Goal: Task Accomplishment & Management: Manage account settings

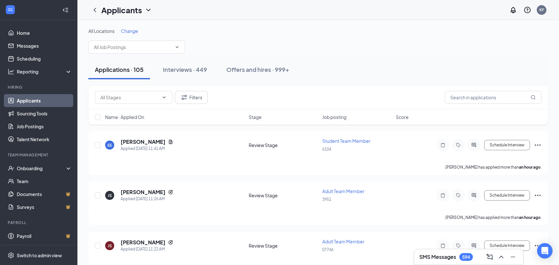
drag, startPoint x: 254, startPoint y: 70, endPoint x: 345, endPoint y: 84, distance: 91.6
click at [255, 70] on div "Offers and hires · 999+" at bounding box center [257, 69] width 63 height 8
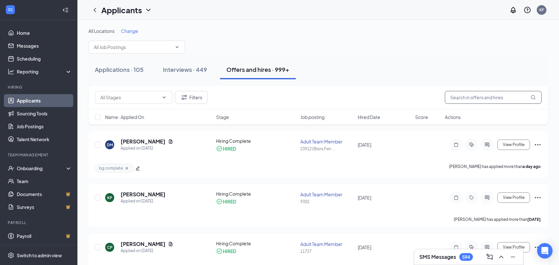
click at [482, 96] on input "text" at bounding box center [493, 97] width 97 height 13
type input "[PERSON_NAME]"
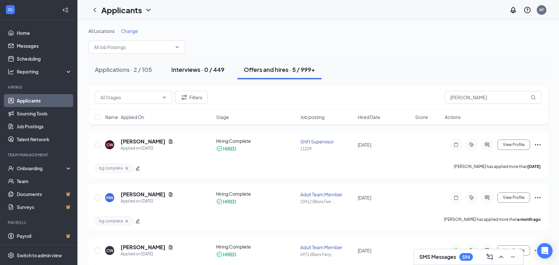
click at [190, 71] on div "Interviews · 0 / 449" at bounding box center [197, 69] width 53 height 8
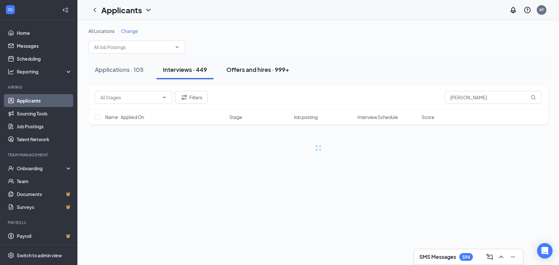
click at [272, 70] on div "Offers and hires · 999+" at bounding box center [257, 69] width 63 height 8
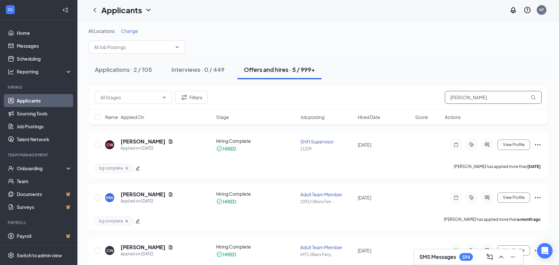
drag, startPoint x: 466, startPoint y: 98, endPoint x: 423, endPoint y: 95, distance: 42.4
click at [445, 95] on input "[PERSON_NAME]" at bounding box center [493, 97] width 97 height 13
type input "manager"
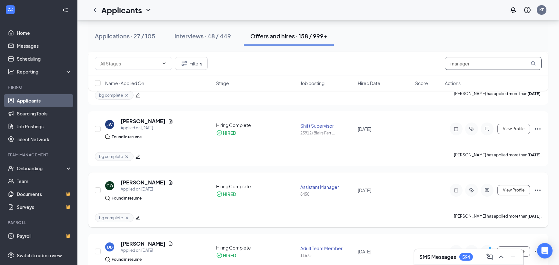
scroll to position [99, 0]
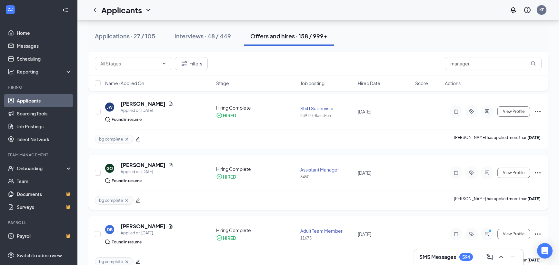
click at [538, 172] on icon "Ellipses" at bounding box center [538, 173] width 8 height 8
click at [512, 252] on p "Move to another position" at bounding box center [508, 255] width 55 height 6
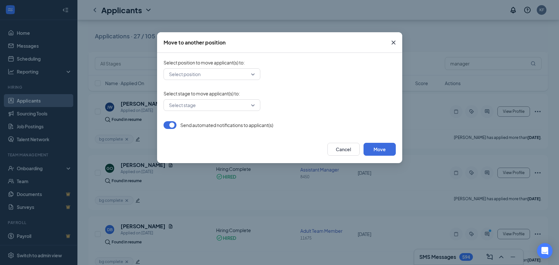
click at [215, 77] on input "search" at bounding box center [209, 74] width 84 height 11
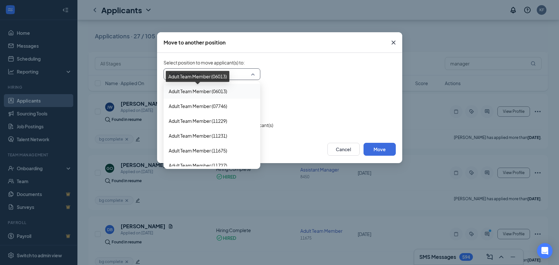
type input "a"
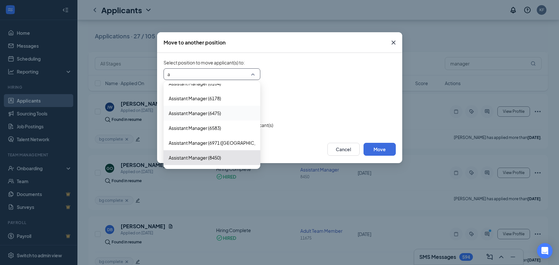
scroll to position [418, 0]
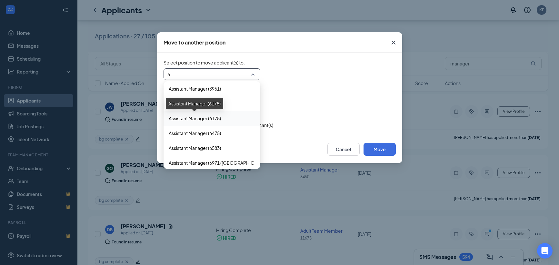
click at [208, 118] on span "Assistant Manager (6178)" at bounding box center [195, 118] width 52 height 7
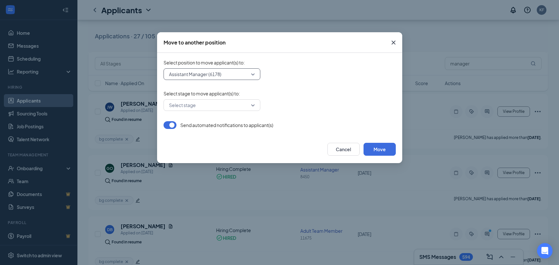
click at [204, 102] on input "search" at bounding box center [209, 105] width 84 height 11
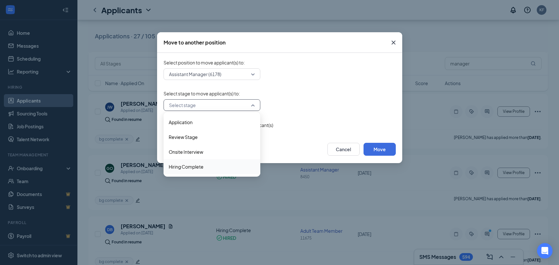
click at [190, 166] on span "Hiring Complete" at bounding box center [186, 166] width 35 height 7
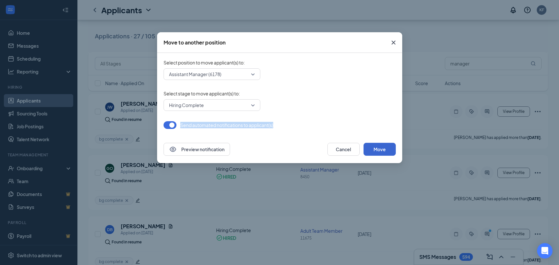
drag, startPoint x: 301, startPoint y: 39, endPoint x: 366, endPoint y: 149, distance: 127.6
click at [355, 132] on div "Move to another position Select position to move applicant(s) to : Assistant Ma…" at bounding box center [279, 97] width 245 height 131
click at [274, 147] on div "Preview notification Cancel Move" at bounding box center [279, 149] width 232 height 13
click at [382, 151] on button "Move" at bounding box center [379, 149] width 32 height 13
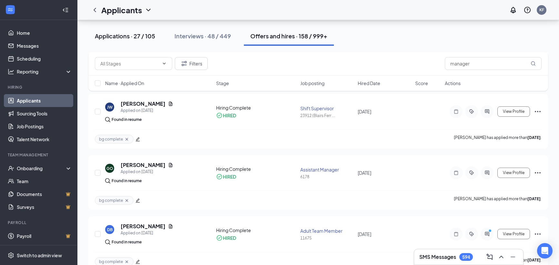
click at [128, 35] on div "Applications · 27 / 105" at bounding box center [125, 36] width 60 height 8
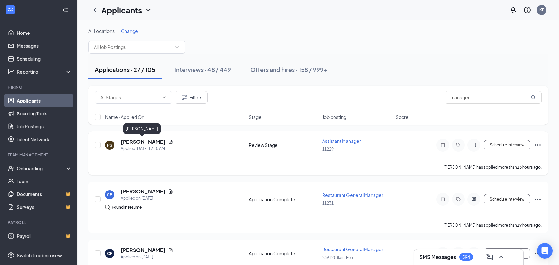
click at [145, 143] on h5 "[PERSON_NAME]" at bounding box center [143, 141] width 45 height 7
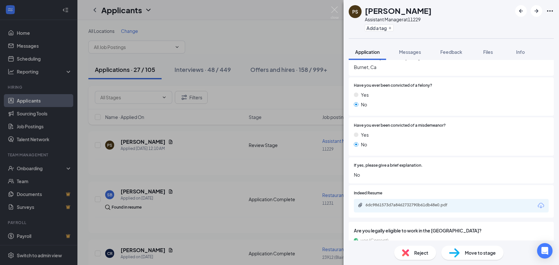
scroll to position [627, 0]
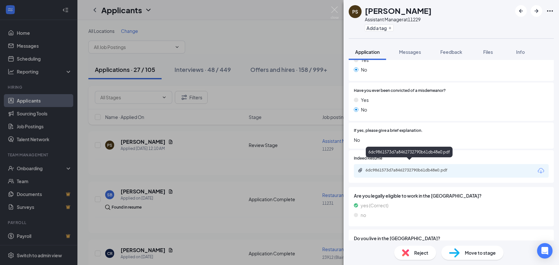
click at [413, 168] on div "6dc9861573d7a8462732790b61db48e0.pdf" at bounding box center [410, 170] width 90 height 5
click at [410, 168] on div "6dc9861573d7a8462732790b61db48e0.pdf" at bounding box center [410, 170] width 90 height 5
click at [385, 27] on button "Add a tag" at bounding box center [379, 28] width 29 height 7
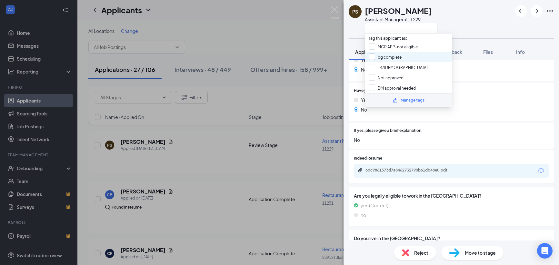
click at [385, 57] on input "bg complete" at bounding box center [384, 57] width 33 height 7
checkbox input "true"
click at [461, 19] on div "[PERSON_NAME] Assistant Manager at 11229" at bounding box center [450, 19] width 215 height 38
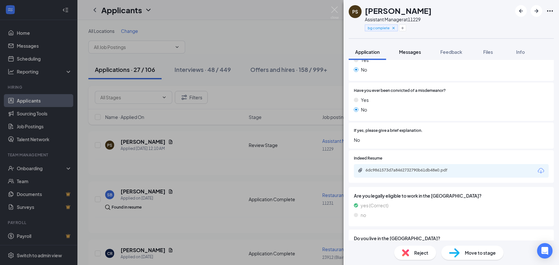
click at [416, 52] on span "Messages" at bounding box center [410, 52] width 22 height 6
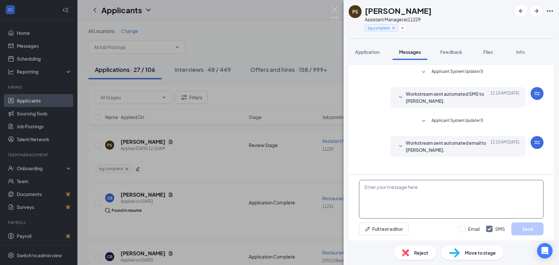
click at [403, 190] on textarea at bounding box center [451, 199] width 184 height 39
paste textarea "Thank you for your application, however it does not highlight any quick-service…"
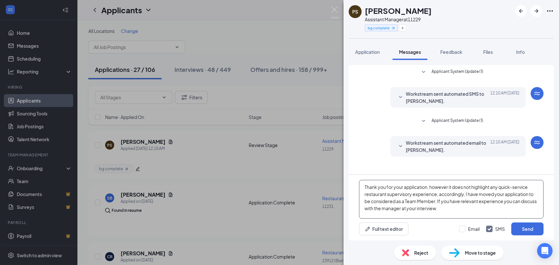
scroll to position [1, 0]
type textarea "Thank you for your application, however it does not highlight any quick-service…"
click at [527, 229] on button "Send" at bounding box center [527, 228] width 32 height 13
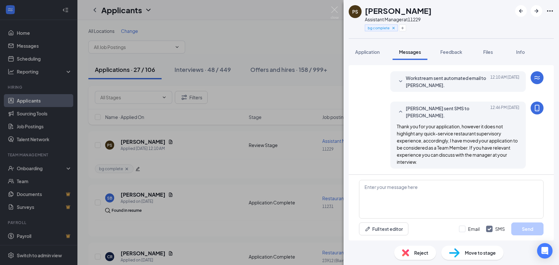
scroll to position [65, 0]
click at [204, 152] on div "[PERSON_NAME] Assistant Manager at 11229 bg complete Application Messages Feedb…" at bounding box center [279, 132] width 559 height 265
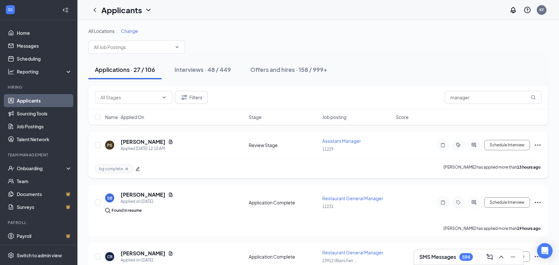
click at [538, 144] on icon "Ellipses" at bounding box center [538, 145] width 8 height 8
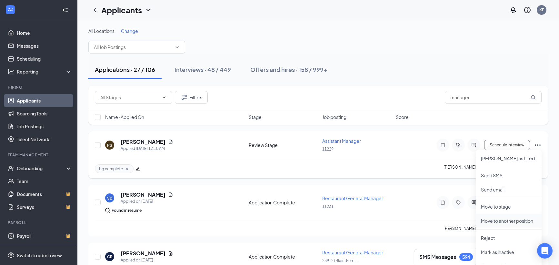
click at [520, 220] on p "Move to another position" at bounding box center [508, 221] width 55 height 6
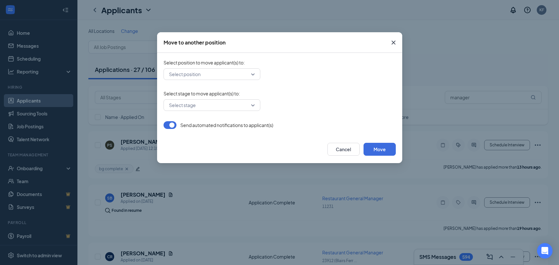
click at [211, 75] on input "search" at bounding box center [209, 74] width 84 height 11
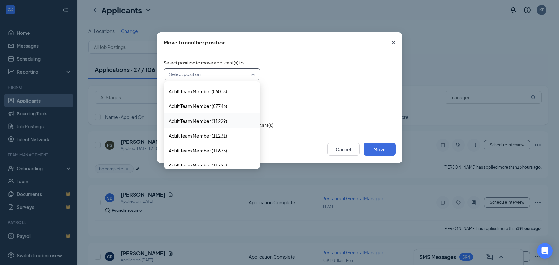
click at [198, 125] on div "Adult Team Member (11229)" at bounding box center [211, 120] width 97 height 15
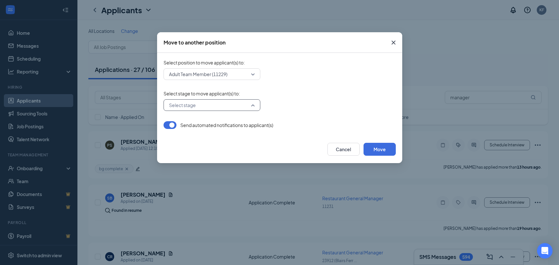
click at [198, 102] on input "search" at bounding box center [209, 105] width 84 height 11
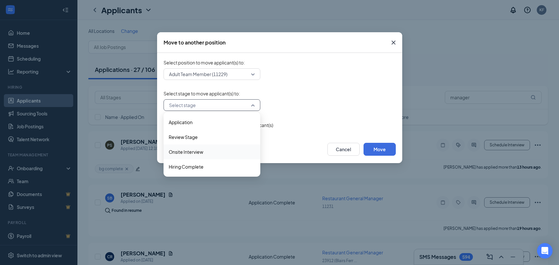
click at [191, 149] on span "Onsite Interview" at bounding box center [186, 151] width 34 height 7
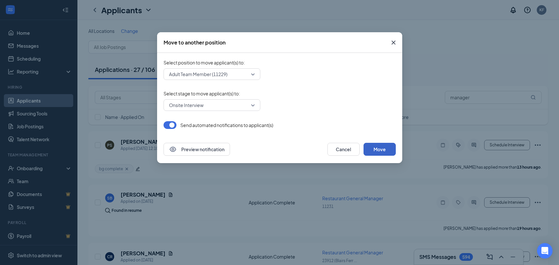
click at [386, 149] on button "Move" at bounding box center [379, 149] width 32 height 13
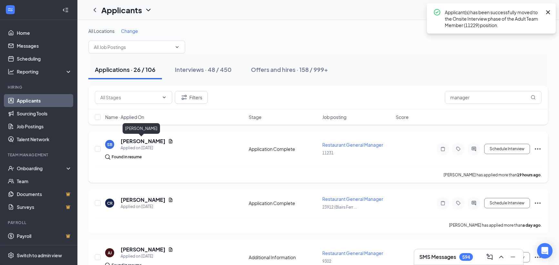
click at [142, 141] on h5 "[PERSON_NAME]" at bounding box center [143, 141] width 45 height 7
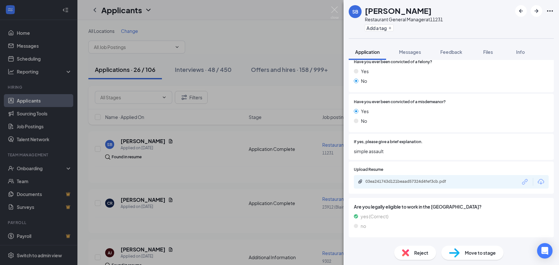
scroll to position [627, 0]
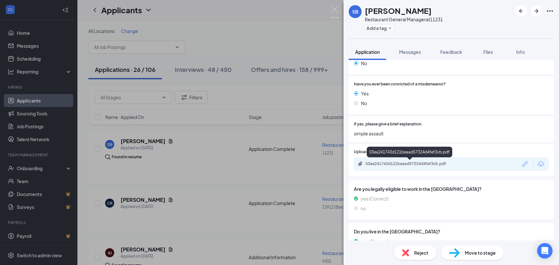
click at [401, 165] on div "03ea241743d121beaad57324d4fef3cb.pdf" at bounding box center [410, 163] width 90 height 5
click at [245, 30] on div "SB [PERSON_NAME] Restaurant General Manager at 11231 Add a tag Application Mess…" at bounding box center [279, 132] width 559 height 265
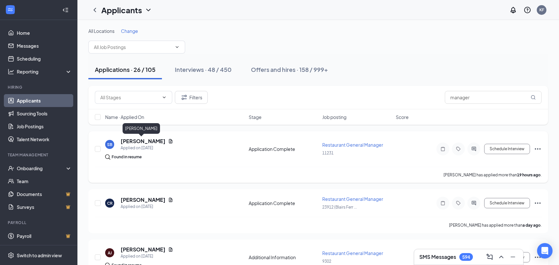
click at [143, 144] on h5 "[PERSON_NAME]" at bounding box center [143, 141] width 45 height 7
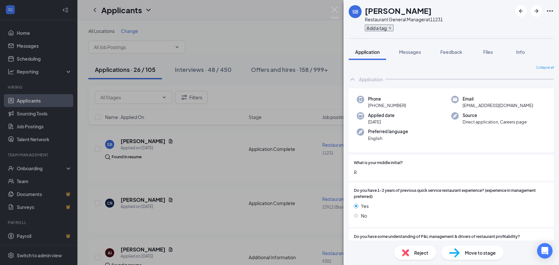
click at [381, 26] on button "Add a tag" at bounding box center [379, 28] width 29 height 7
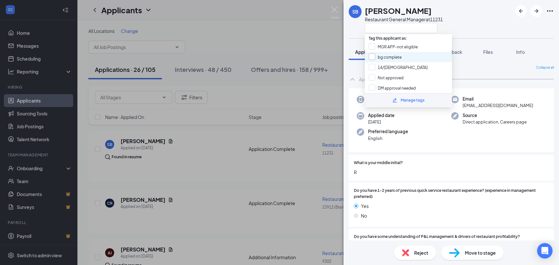
click at [373, 57] on input "bg complete" at bounding box center [384, 57] width 33 height 7
checkbox input "true"
click at [299, 25] on div "SB [PERSON_NAME] Restaurant General Manager at 11231 Application Messages Feedb…" at bounding box center [279, 132] width 559 height 265
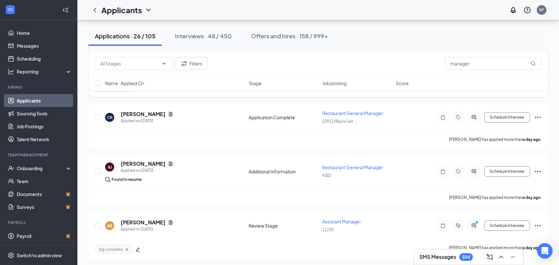
scroll to position [99, 0]
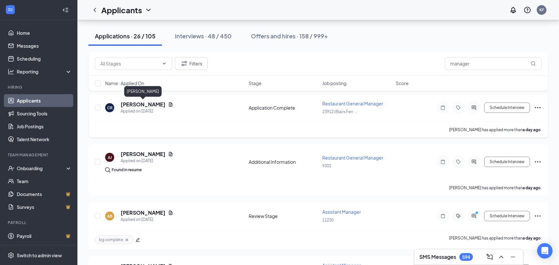
drag, startPoint x: 149, startPoint y: 103, endPoint x: 529, endPoint y: 117, distance: 380.0
click at [150, 104] on h5 "[PERSON_NAME]" at bounding box center [143, 104] width 45 height 7
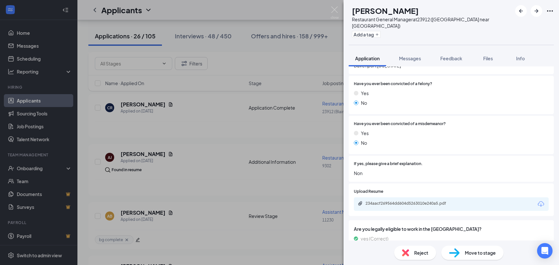
scroll to position [627, 0]
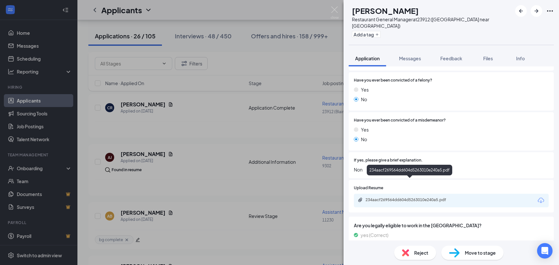
click at [413, 197] on div "234aacf269564dd604d5263010e240a5.pdf" at bounding box center [410, 199] width 90 height 5
click at [408, 55] on span "Messages" at bounding box center [410, 58] width 22 height 6
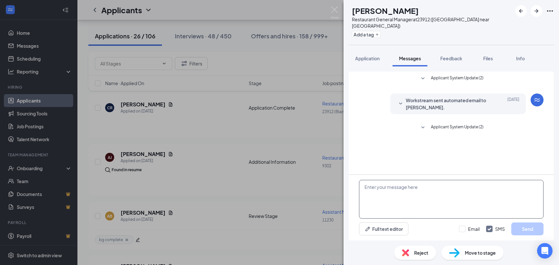
click at [417, 189] on textarea at bounding box center [451, 199] width 184 height 39
type textarea "T"
click at [428, 196] on textarea at bounding box center [451, 199] width 184 height 39
paste textarea "Managers are required to work all shifts on all days on a rotating basis. Do yo…"
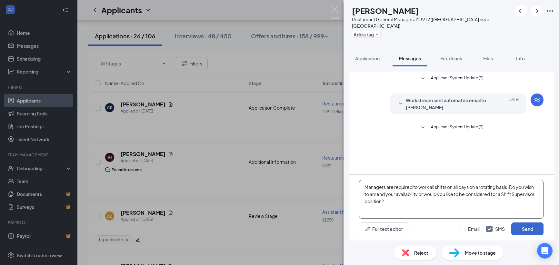
type textarea "Managers are required to work all shifts on all days on a rotating basis. Do yo…"
click at [528, 229] on button "Send" at bounding box center [527, 228] width 32 height 13
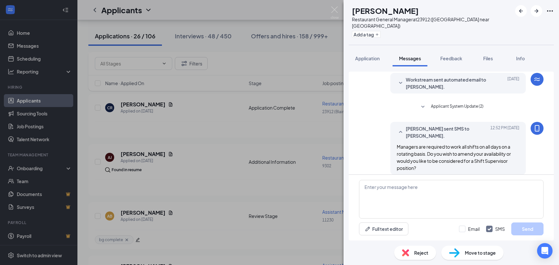
scroll to position [21, 0]
click at [206, 174] on div "[PERSON_NAME] Restaurant General Manager at 23912 (Blairs Ferry near Target) Ad…" at bounding box center [279, 132] width 559 height 265
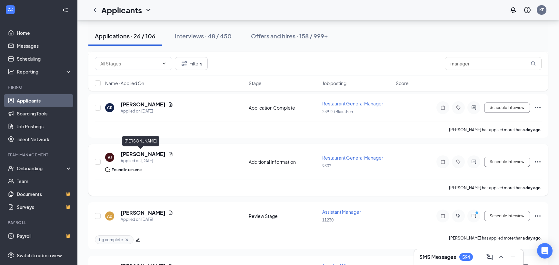
click at [133, 155] on h5 "[PERSON_NAME]" at bounding box center [143, 154] width 45 height 7
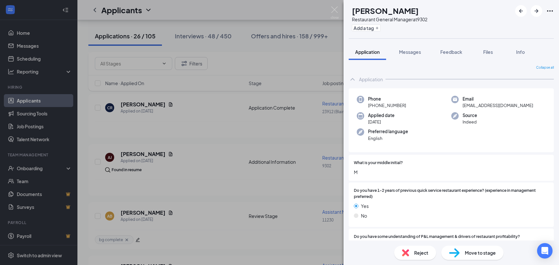
drag, startPoint x: 544, startPoint y: 22, endPoint x: 474, endPoint y: 42, distance: 73.0
click at [544, 23] on div "[PERSON_NAME] [PERSON_NAME] Restaurant General Manager at 9302 Add a tag" at bounding box center [450, 19] width 215 height 38
click at [289, 66] on div "[PERSON_NAME] [PERSON_NAME] Restaurant General Manager at 9302 Add a tag Applic…" at bounding box center [279, 132] width 559 height 265
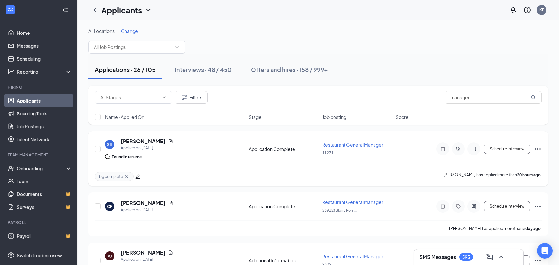
click at [538, 149] on icon "Ellipses" at bounding box center [538, 149] width 8 height 8
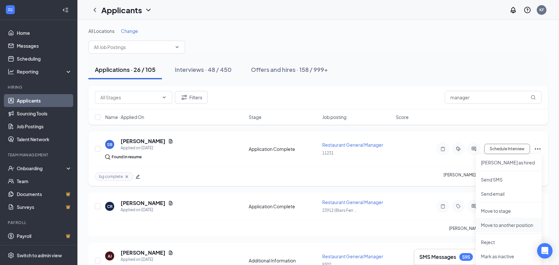
click at [523, 227] on p "Move to another position" at bounding box center [508, 225] width 55 height 6
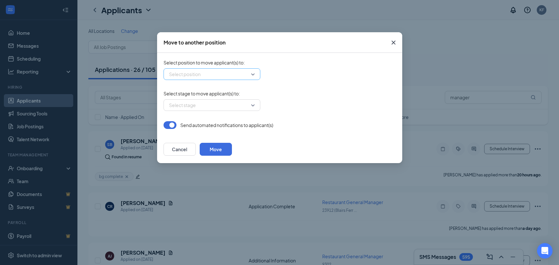
click at [233, 76] on input "search" at bounding box center [209, 74] width 84 height 11
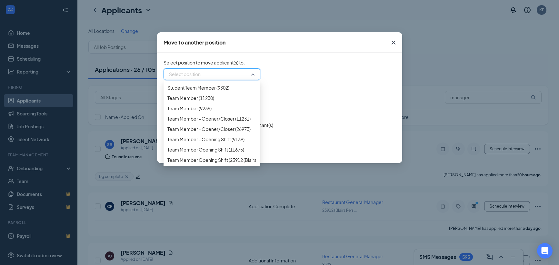
scroll to position [1288, 0]
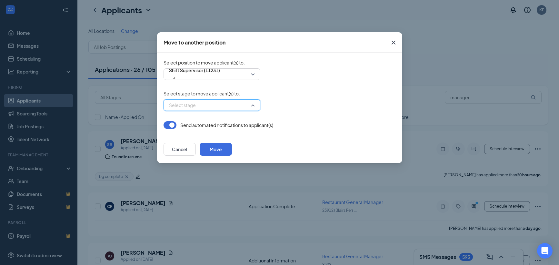
click at [224, 109] on input "search" at bounding box center [209, 105] width 84 height 11
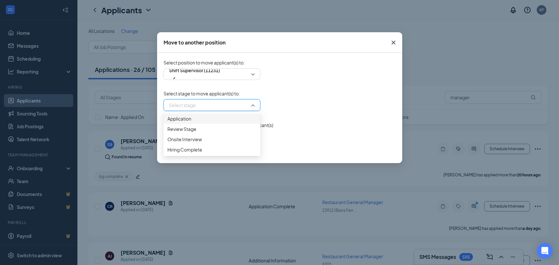
click at [411, 41] on div "Move to another position Select position to move applicant(s) to : Shift Superv…" at bounding box center [279, 132] width 559 height 265
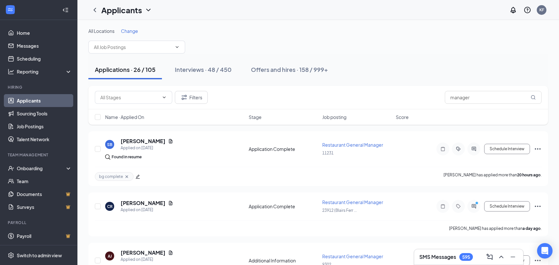
click at [397, 43] on div "All Locations Change" at bounding box center [317, 41] width 459 height 26
click at [538, 149] on icon "Ellipses" at bounding box center [538, 149] width 8 height 8
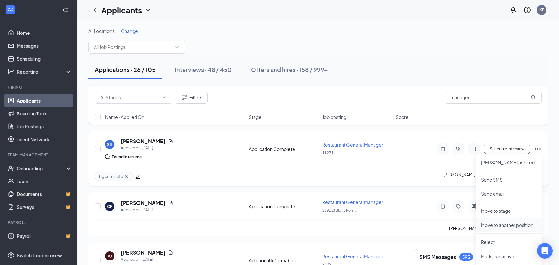
click at [508, 226] on p "Move to another position" at bounding box center [508, 225] width 55 height 6
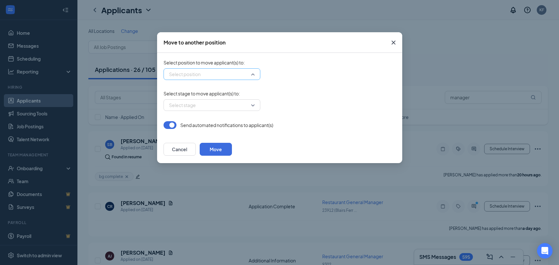
click at [231, 71] on input "search" at bounding box center [209, 74] width 84 height 11
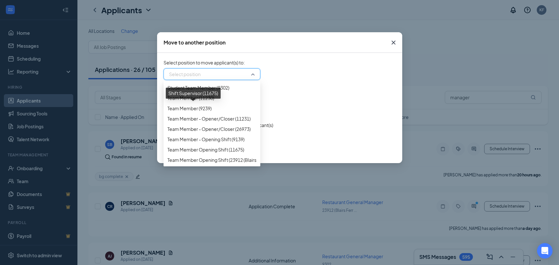
click at [213, 93] on div "Shift Supervisor (11675)" at bounding box center [193, 93] width 55 height 11
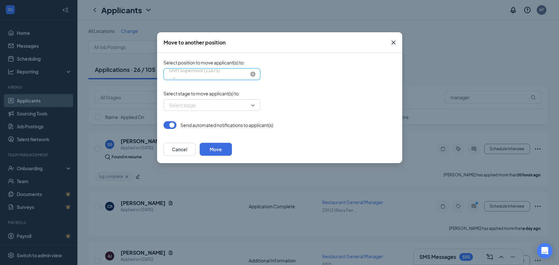
click at [220, 74] on span "Shift Supervisor (11675)" at bounding box center [194, 73] width 51 height 17
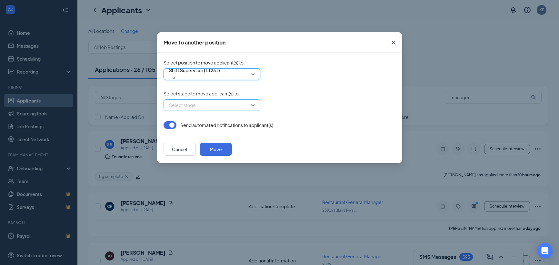
click at [214, 105] on input "search" at bounding box center [209, 105] width 84 height 11
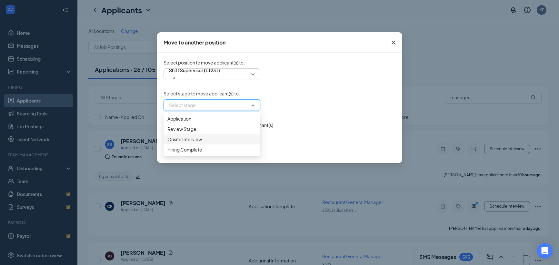
click at [196, 143] on span "Onsite Interview" at bounding box center [184, 139] width 34 height 7
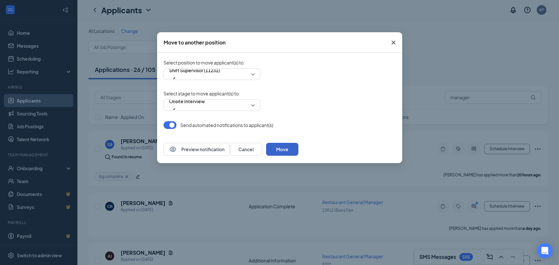
click at [298, 155] on button "Move" at bounding box center [282, 149] width 32 height 13
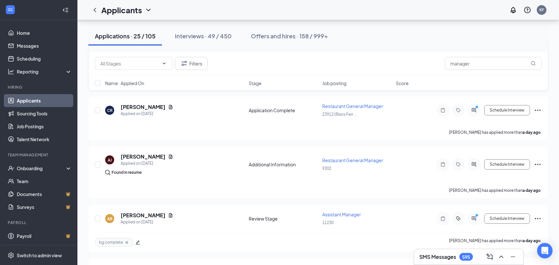
scroll to position [99, 0]
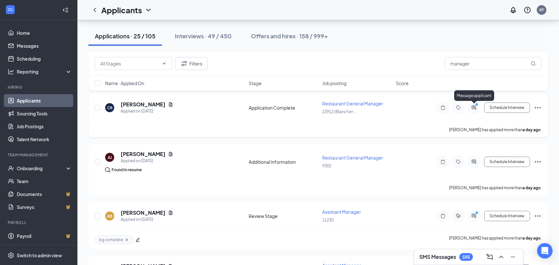
click at [474, 108] on icon "ActiveChat" at bounding box center [473, 107] width 4 height 4
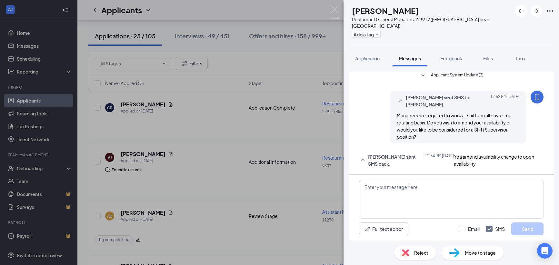
scroll to position [56, 0]
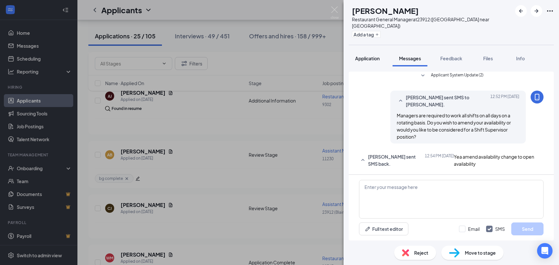
click at [370, 55] on span "Application" at bounding box center [367, 58] width 25 height 6
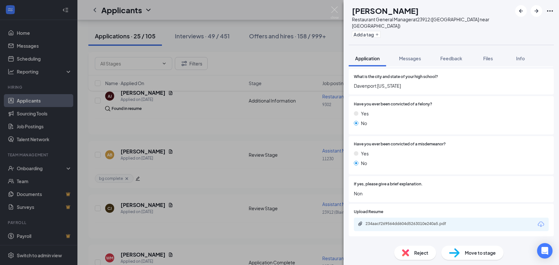
scroll to position [662, 0]
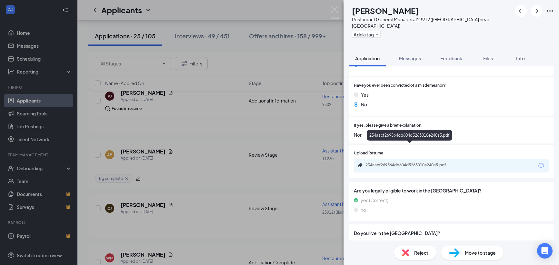
click at [418, 143] on div "234aacf269564dd604d5263010e240a5.pdf" at bounding box center [409, 136] width 85 height 13
click at [420, 162] on div "234aacf269564dd604d5263010e240a5.pdf" at bounding box center [410, 164] width 90 height 5
click at [380, 31] on button "Add a tag" at bounding box center [366, 34] width 29 height 7
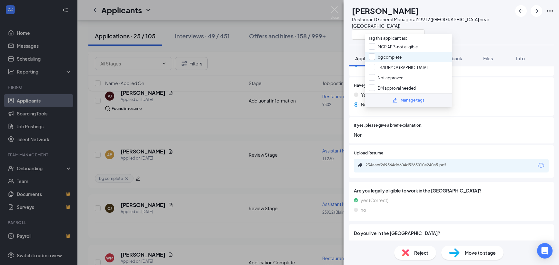
click at [388, 57] on input "bg complete" at bounding box center [384, 57] width 33 height 7
checkbox input "true"
click at [501, 5] on div "[PERSON_NAME] Restaurant General Manager at 23912 ([GEOGRAPHIC_DATA] near [GEOG…" at bounding box center [450, 22] width 215 height 45
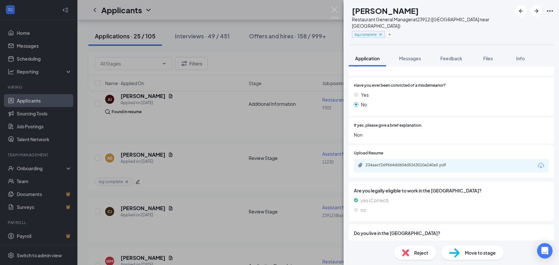
click at [214, 115] on div "[PERSON_NAME] Restaurant General Manager at 23912 (Blairs Ferry near Target) bg…" at bounding box center [279, 132] width 559 height 265
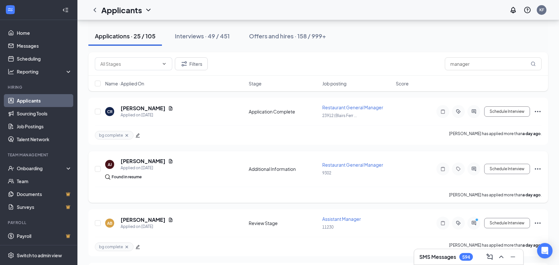
scroll to position [66, 0]
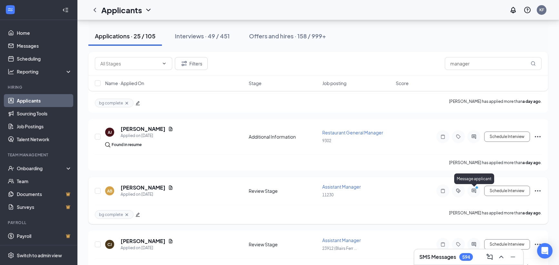
click at [475, 191] on icon "ActiveChat" at bounding box center [474, 190] width 8 height 5
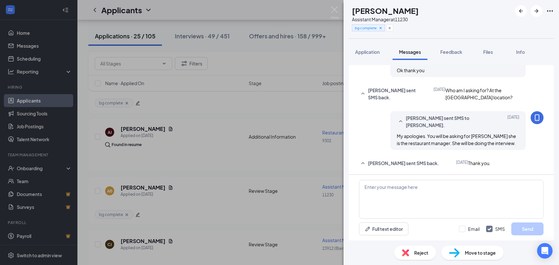
scroll to position [212, 0]
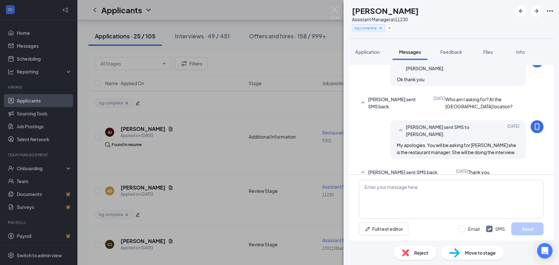
scroll to position [143, 0]
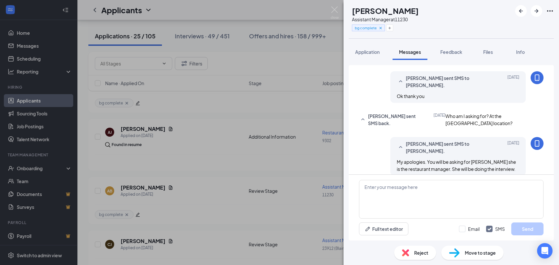
click at [208, 118] on div "AB [PERSON_NAME] Assistant Manager at 11230 bg complete Application Messages Fe…" at bounding box center [279, 132] width 559 height 265
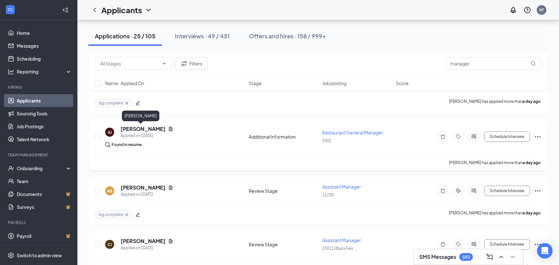
click at [140, 130] on h5 "[PERSON_NAME]" at bounding box center [143, 128] width 45 height 7
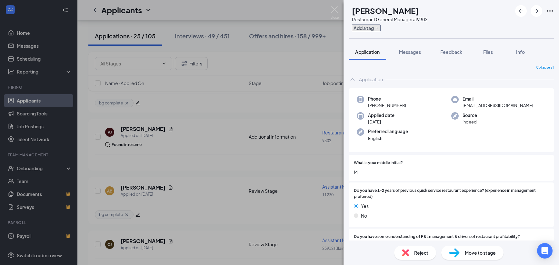
click at [380, 30] on button "Add a tag" at bounding box center [366, 28] width 29 height 7
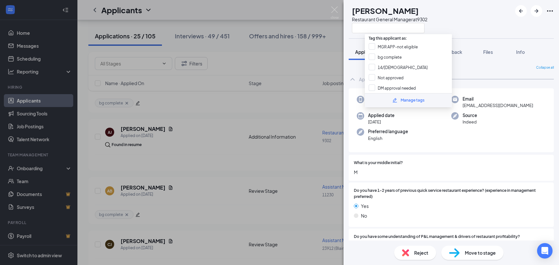
drag, startPoint x: 388, startPoint y: 57, endPoint x: 439, endPoint y: 35, distance: 54.9
click at [390, 57] on input "bg complete" at bounding box center [384, 57] width 33 height 7
checkbox input "true"
click at [470, 19] on div "[PERSON_NAME] [PERSON_NAME] Restaurant General Manager at 9302" at bounding box center [450, 19] width 215 height 38
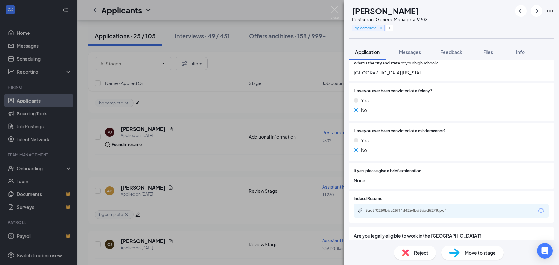
scroll to position [592, 0]
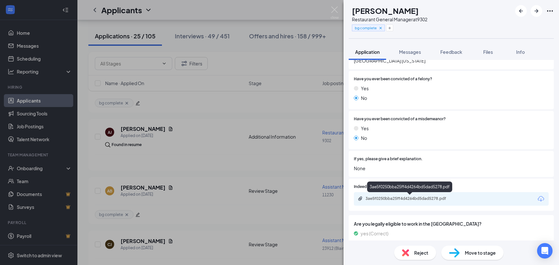
click at [421, 199] on div "3ae5f0250bba25ff4d4264bd5dad5278.pdf" at bounding box center [410, 198] width 90 height 5
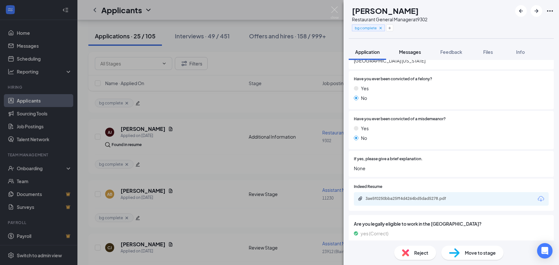
click at [415, 54] on span "Messages" at bounding box center [410, 52] width 22 height 6
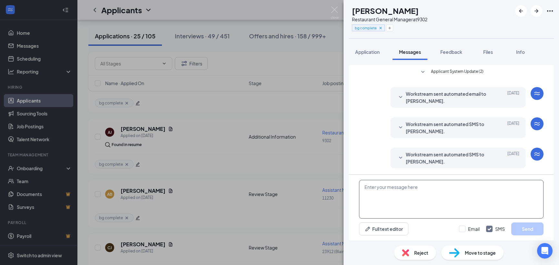
click at [416, 189] on textarea at bounding box center [451, 199] width 184 height 39
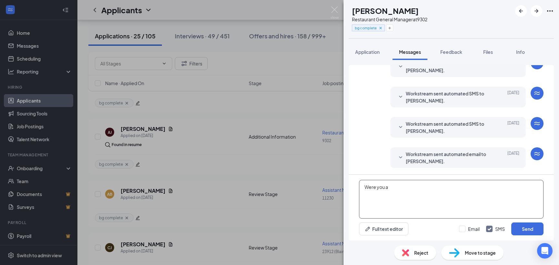
click at [402, 191] on textarea "Were you a" at bounding box center [451, 199] width 184 height 39
type textarea "Were you a GM of [PERSON_NAME] for that entire time, as listed on your resume?"
click at [529, 226] on button "Send" at bounding box center [527, 228] width 32 height 13
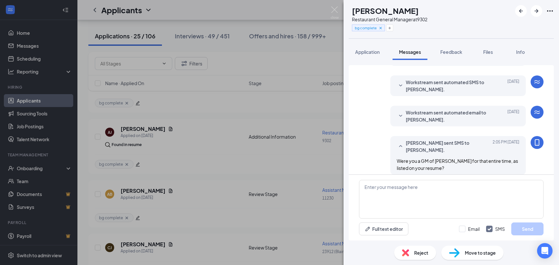
scroll to position [73, 0]
click at [383, 28] on icon "Cross" at bounding box center [380, 28] width 5 height 5
click at [200, 209] on div "[PERSON_NAME] [PERSON_NAME] Restaurant General Manager at 9302 Add a tag Applic…" at bounding box center [279, 132] width 559 height 265
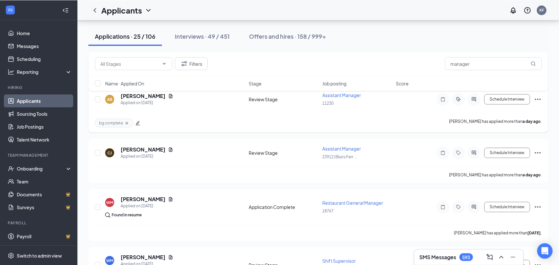
scroll to position [164, 0]
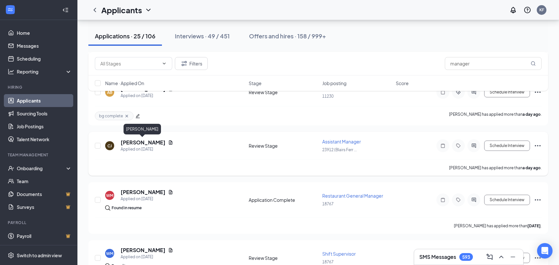
click at [145, 143] on h5 "[PERSON_NAME]" at bounding box center [143, 142] width 45 height 7
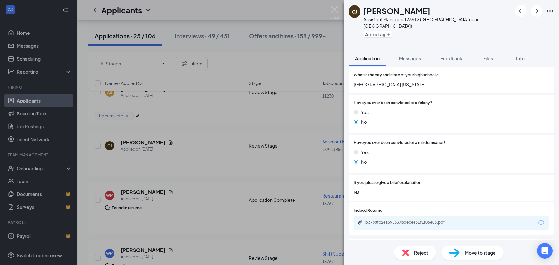
scroll to position [592, 0]
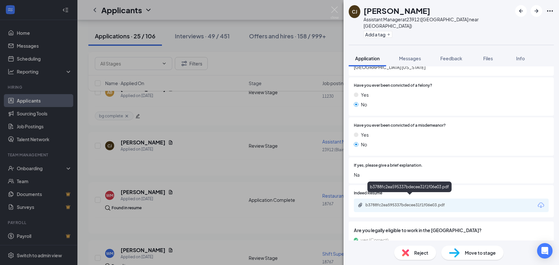
click at [405, 202] on div "b3788fc2ea595337bdecee31f1f06e03.pdf" at bounding box center [410, 204] width 90 height 5
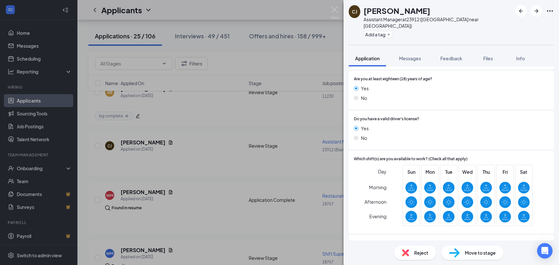
scroll to position [209, 0]
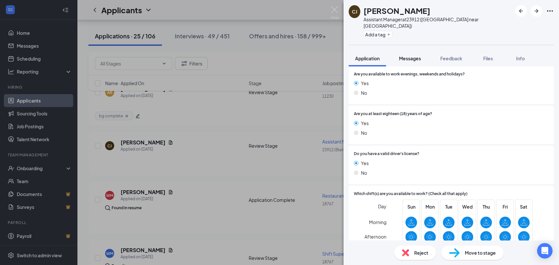
click at [411, 55] on span "Messages" at bounding box center [410, 58] width 22 height 6
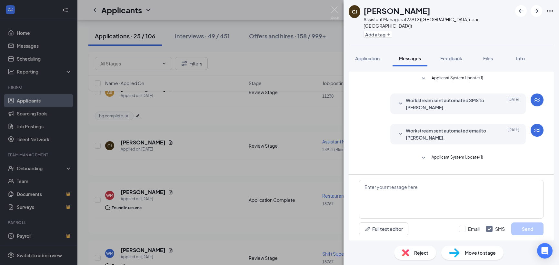
click at [224, 127] on div "[PERSON_NAME] [PERSON_NAME] Assistant Manager at 23912 (Blairs Ferry near [GEOG…" at bounding box center [279, 132] width 559 height 265
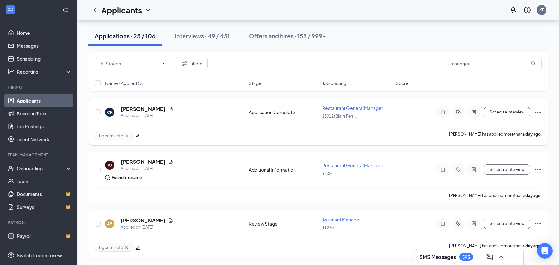
scroll to position [66, 0]
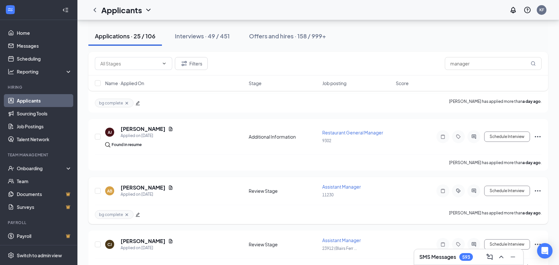
click at [539, 191] on icon "Ellipses" at bounding box center [538, 191] width 8 height 8
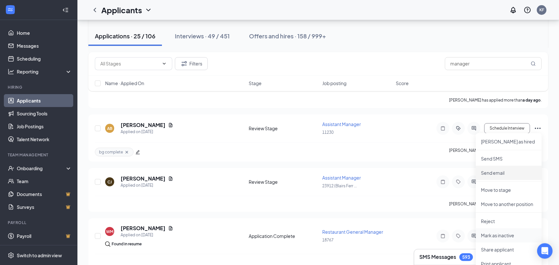
scroll to position [132, 0]
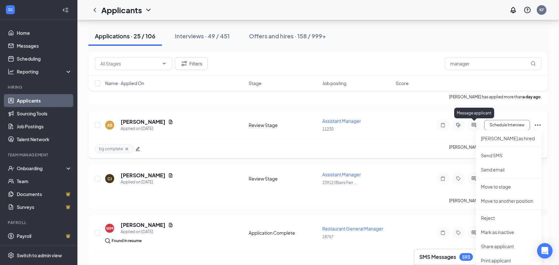
click at [475, 124] on icon "ActiveChat" at bounding box center [474, 125] width 8 height 5
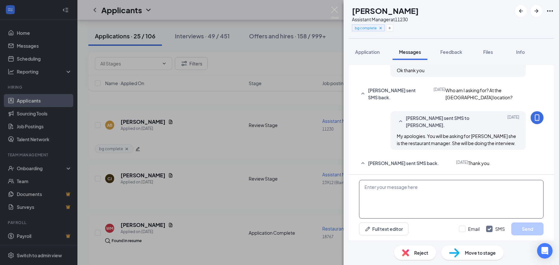
scroll to position [212, 0]
click at [372, 51] on span "Application" at bounding box center [367, 52] width 25 height 6
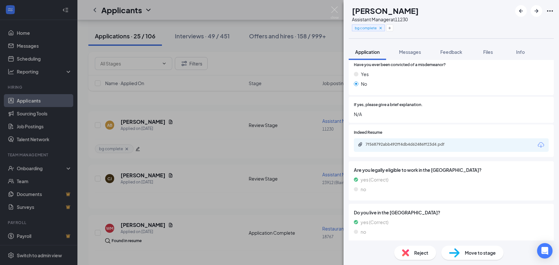
scroll to position [610, 0]
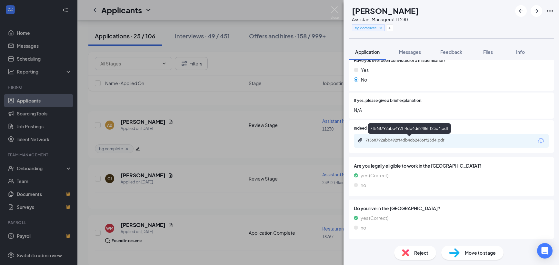
click at [406, 141] on div "7f568792abb492ff4db4d62486ff23d4.pdf" at bounding box center [410, 140] width 90 height 5
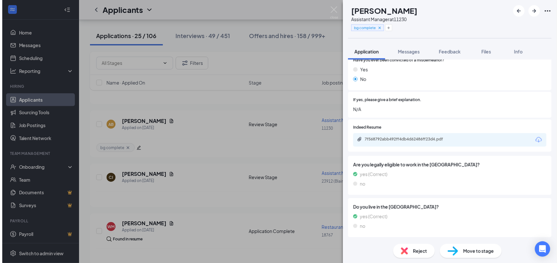
scroll to position [608, 0]
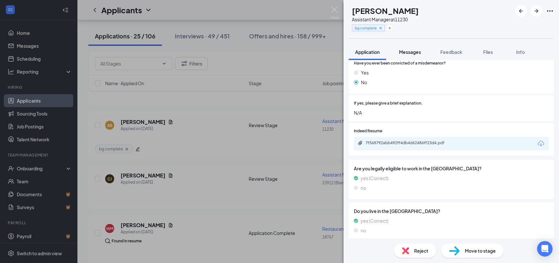
click at [412, 51] on span "Messages" at bounding box center [410, 52] width 22 height 6
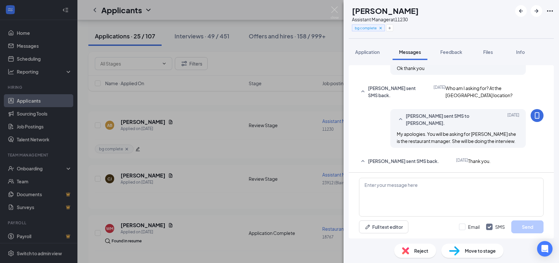
scroll to position [215, 0]
click at [271, 12] on div "AB [PERSON_NAME] Assistant Manager at 11230 bg complete Application Messages Fe…" at bounding box center [279, 131] width 559 height 263
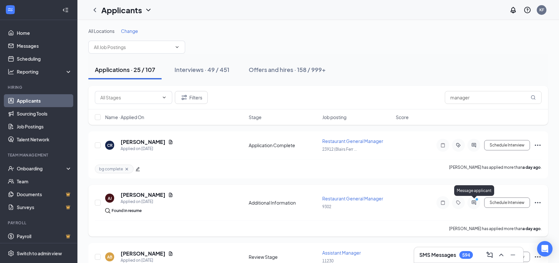
click at [473, 204] on icon "ActiveChat" at bounding box center [474, 202] width 8 height 5
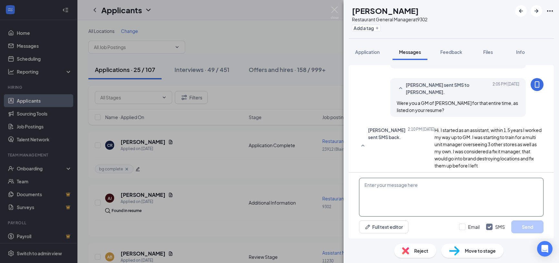
scroll to position [138, 0]
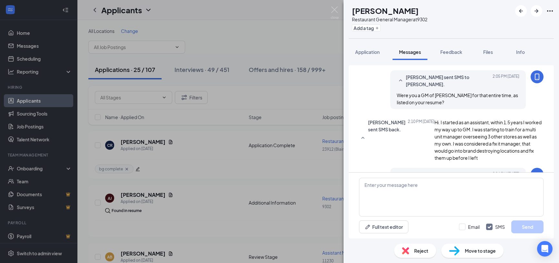
click at [86, 24] on div "[PERSON_NAME] [PERSON_NAME] Restaurant General Manager at 9302 Add a tag Applic…" at bounding box center [279, 131] width 559 height 263
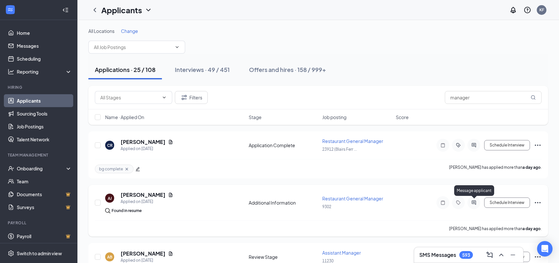
click at [474, 202] on icon "ActiveChat" at bounding box center [474, 202] width 8 height 5
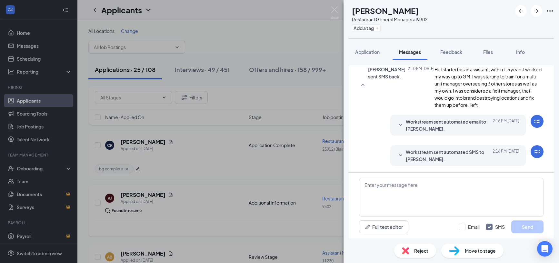
scroll to position [199, 0]
click at [261, 158] on div "[PERSON_NAME] [PERSON_NAME] Restaurant General Manager at 9302 Add a tag Applic…" at bounding box center [279, 131] width 559 height 263
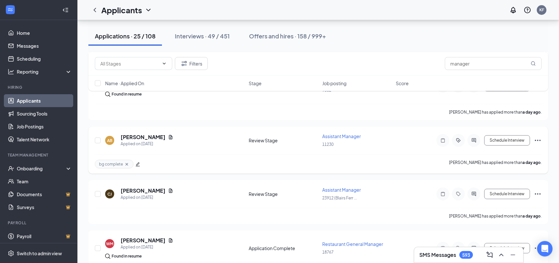
scroll to position [132, 0]
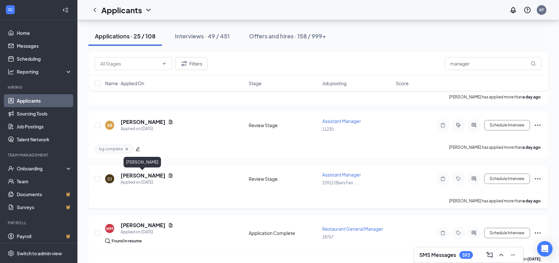
click at [143, 177] on h5 "[PERSON_NAME]" at bounding box center [143, 175] width 45 height 7
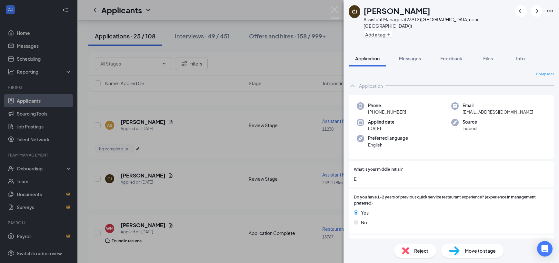
click at [148, 176] on div "[PERSON_NAME] [PERSON_NAME] Assistant Manager at 23912 (Blairs Ferry near [GEOG…" at bounding box center [279, 131] width 559 height 263
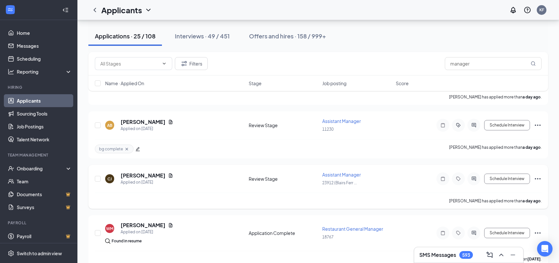
click at [150, 175] on h5 "[PERSON_NAME]" at bounding box center [143, 175] width 45 height 7
